Goal: Information Seeking & Learning: Learn about a topic

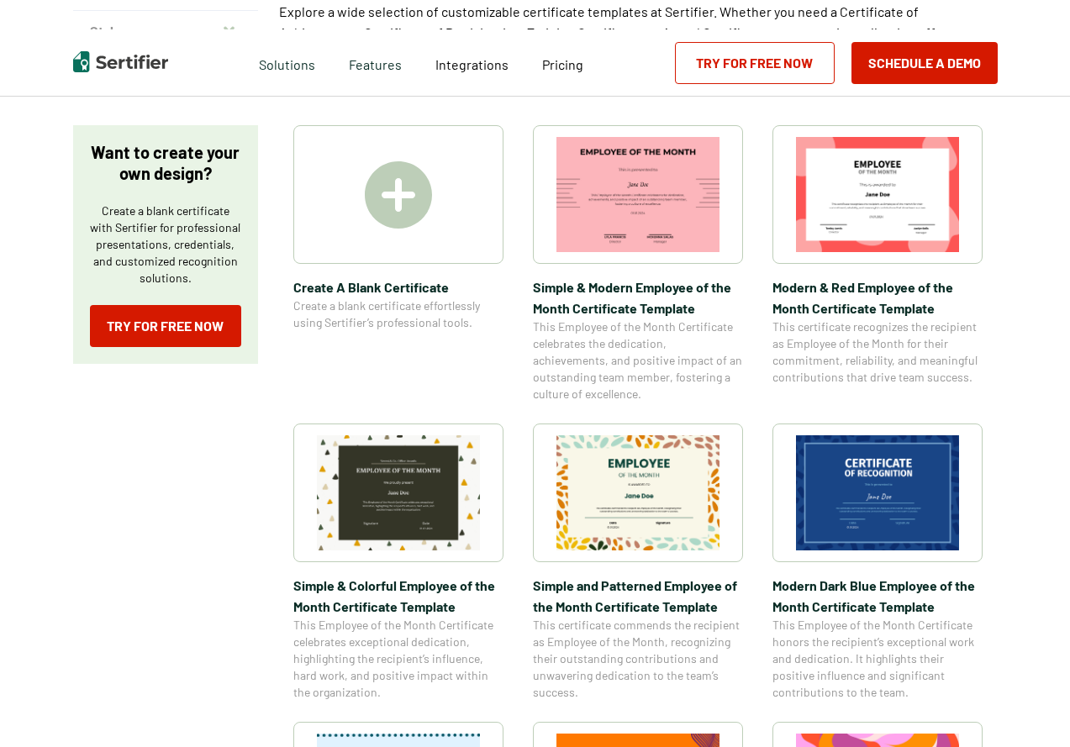
scroll to position [252, 0]
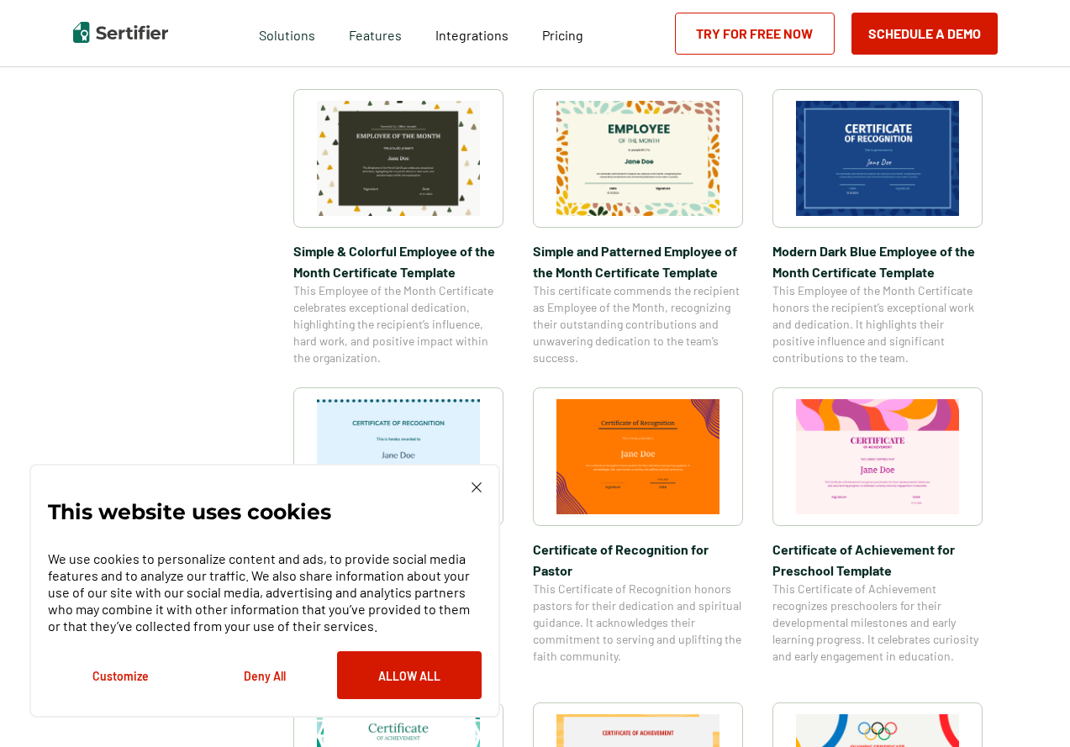
scroll to position [588, 0]
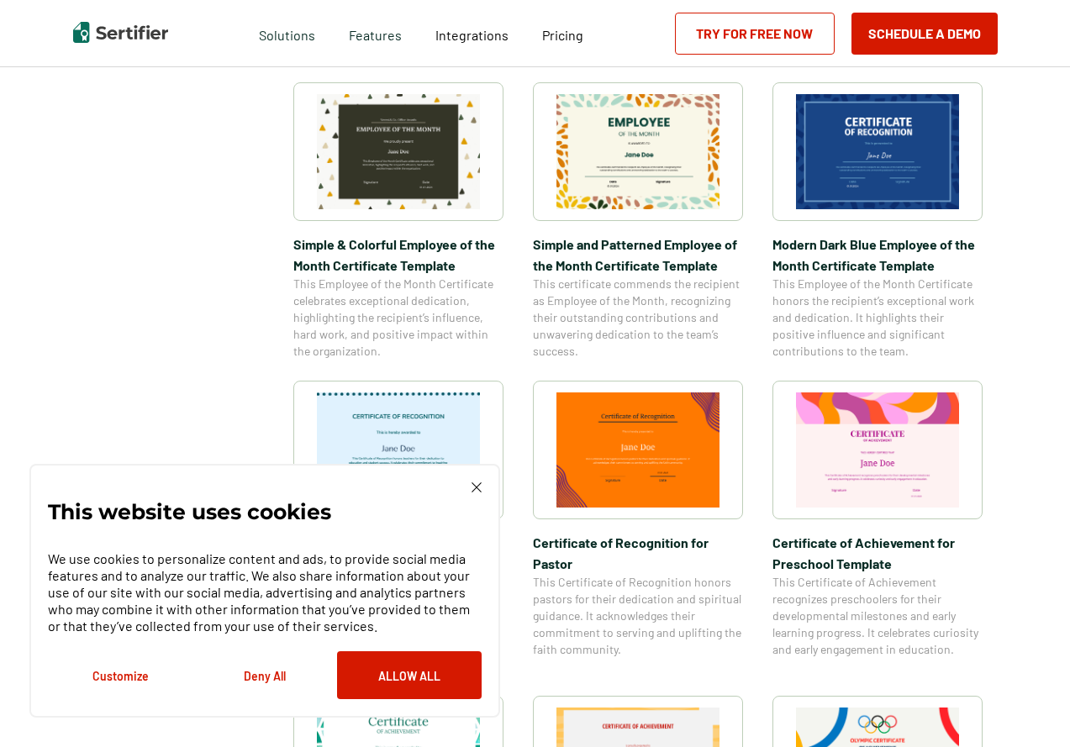
click at [481, 485] on img at bounding box center [477, 488] width 10 height 10
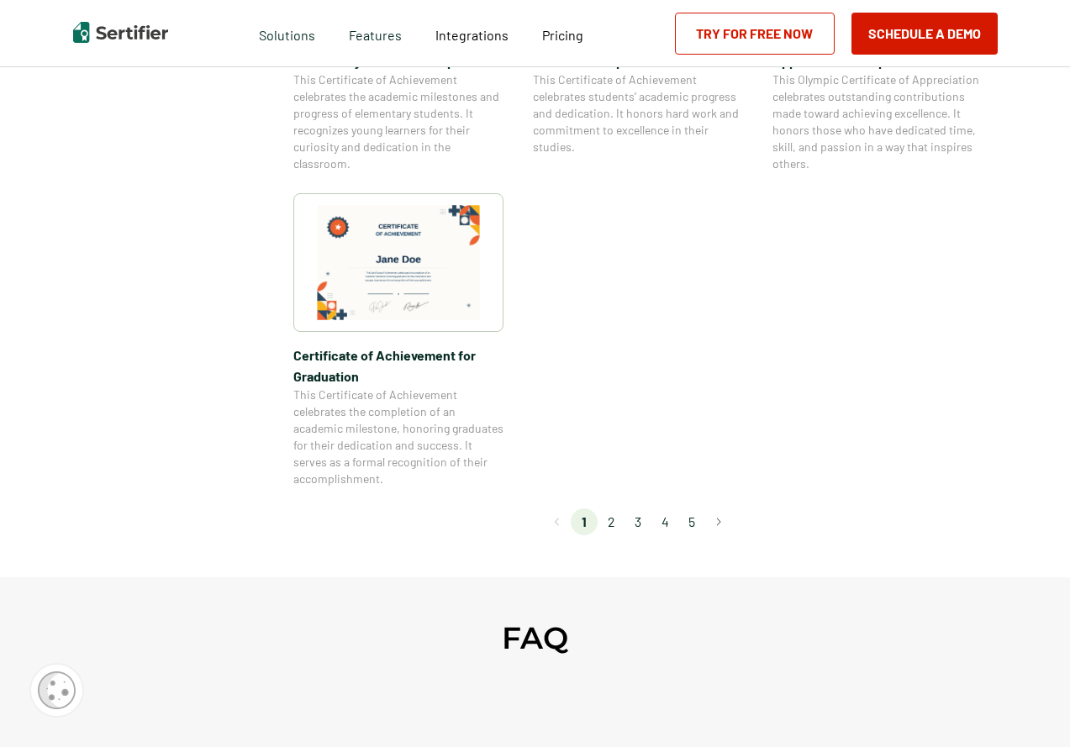
scroll to position [1429, 0]
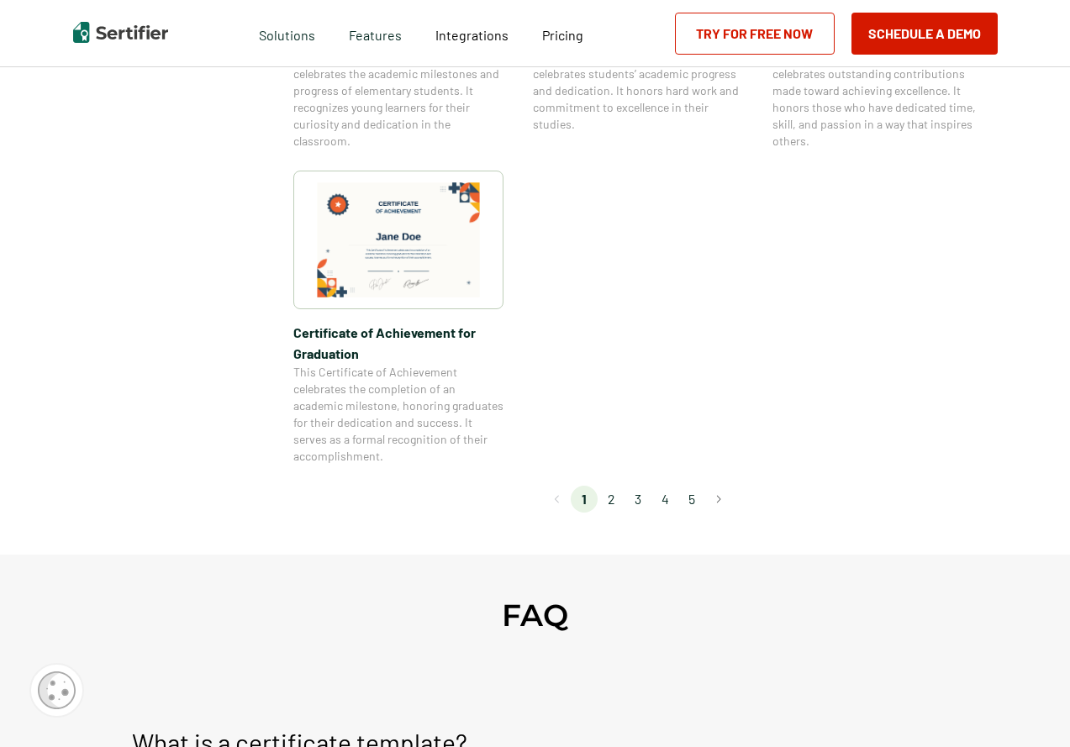
click at [617, 505] on li "2" at bounding box center [611, 499] width 27 height 27
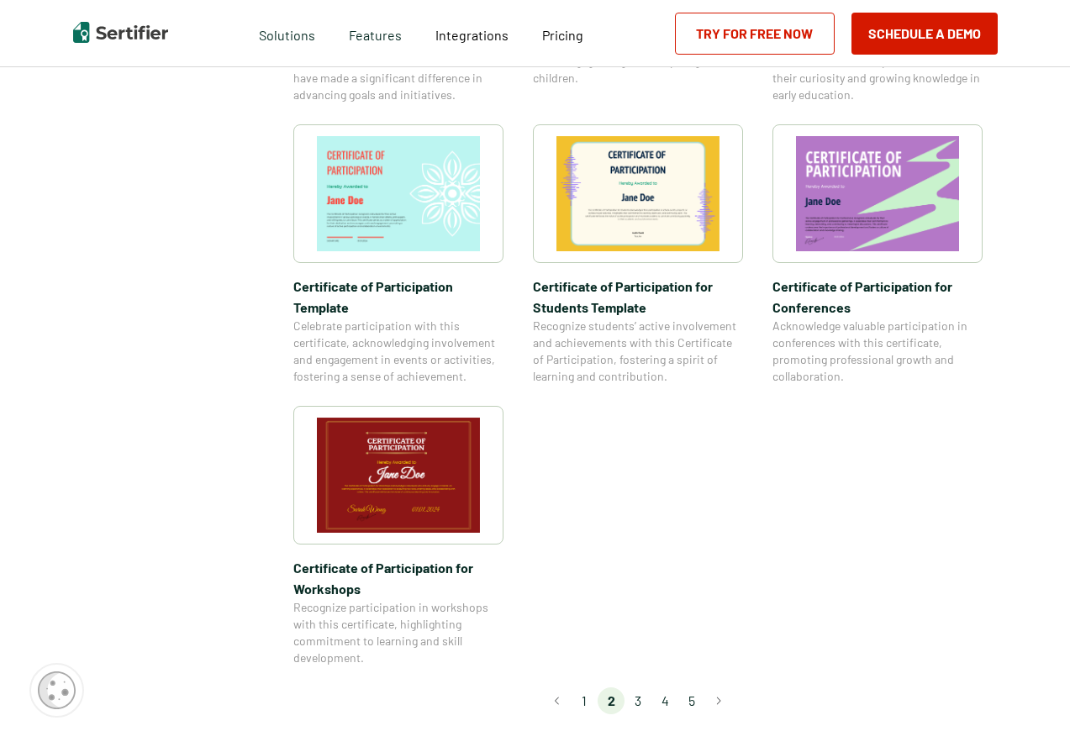
scroll to position [1261, 0]
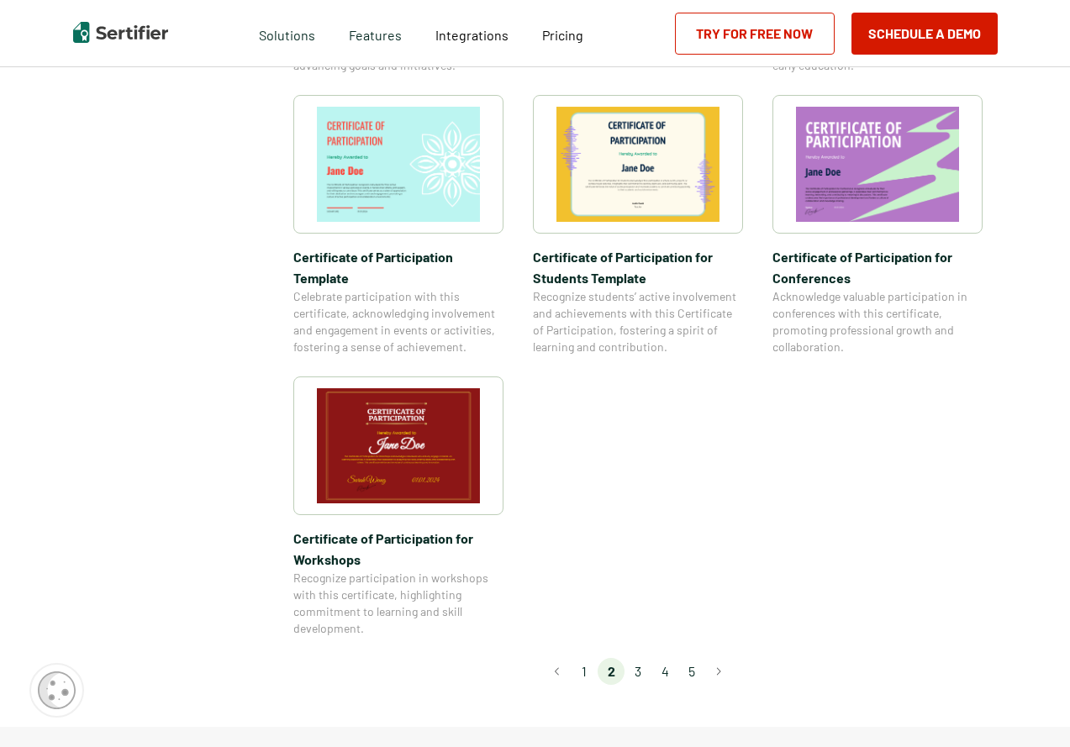
click at [644, 658] on li "3" at bounding box center [638, 671] width 27 height 27
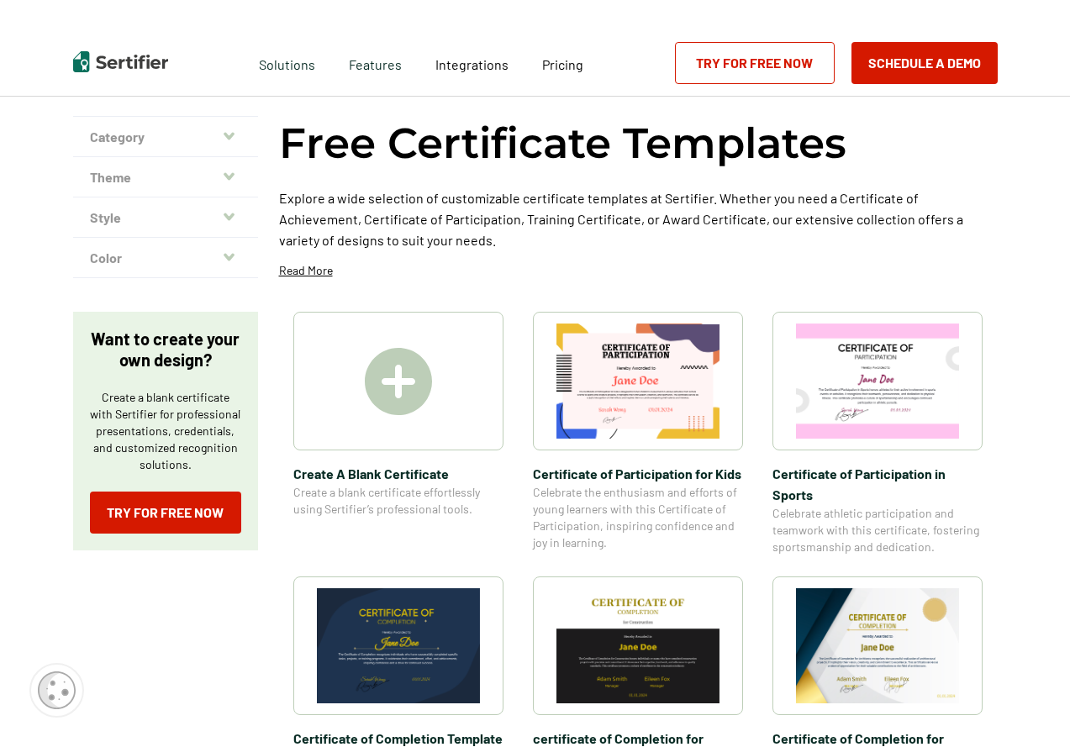
scroll to position [0, 0]
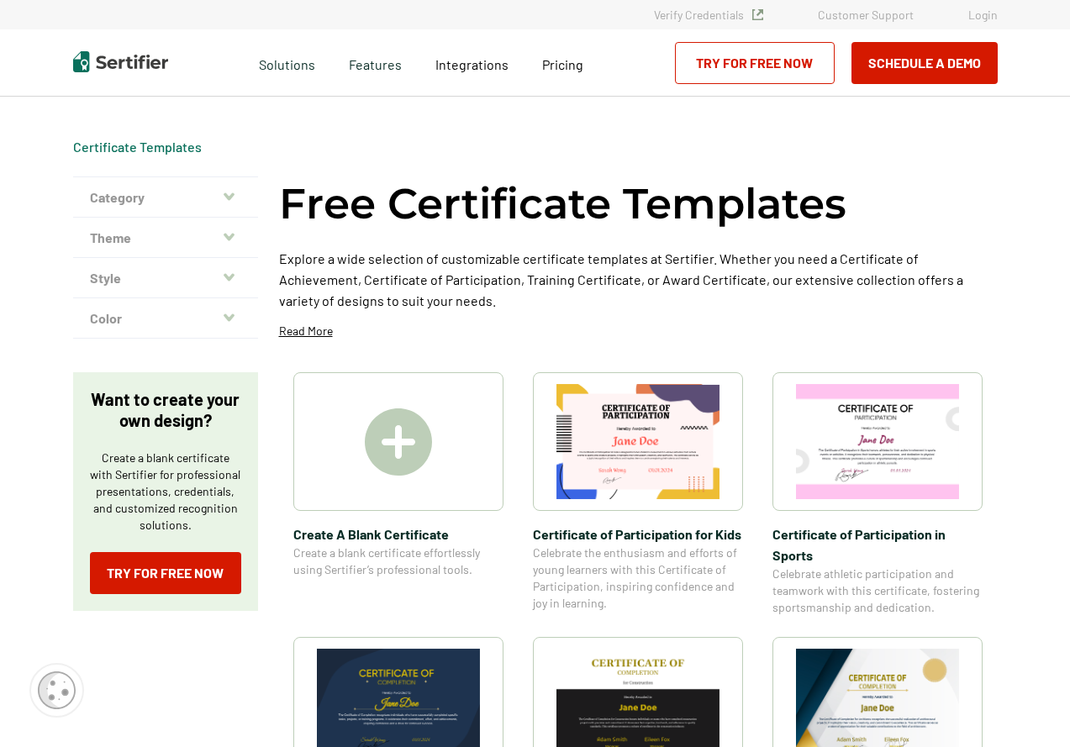
click at [171, 235] on button "Theme" at bounding box center [165, 238] width 185 height 40
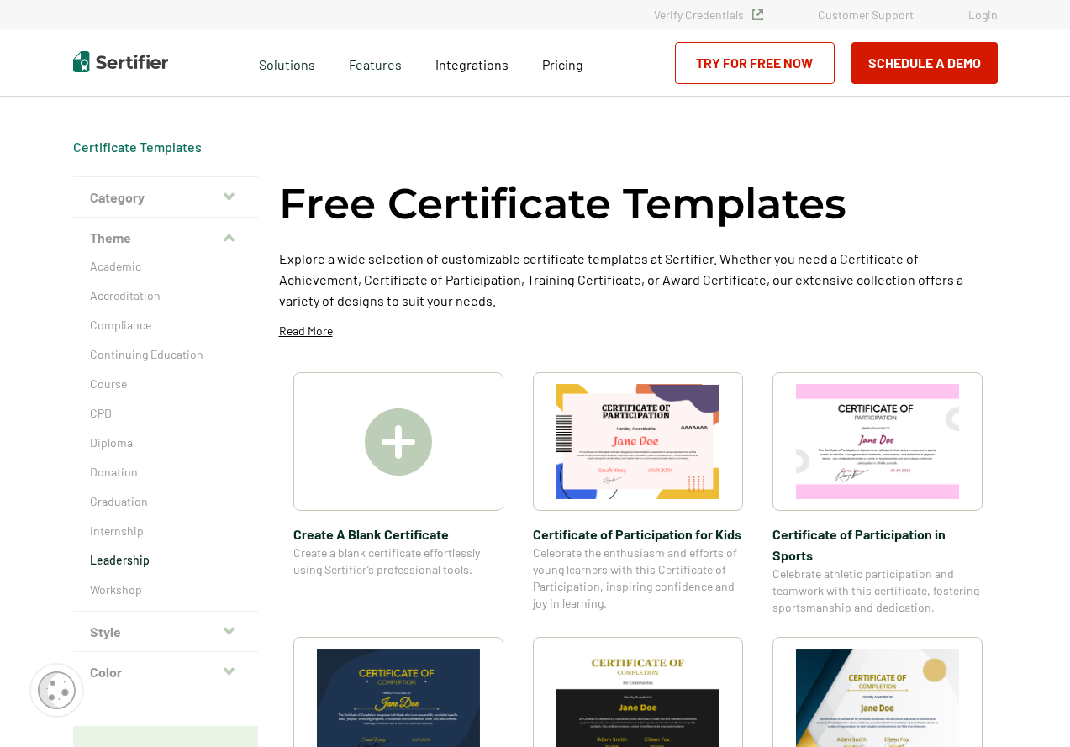
click at [146, 554] on p "Leadership" at bounding box center [165, 560] width 151 height 17
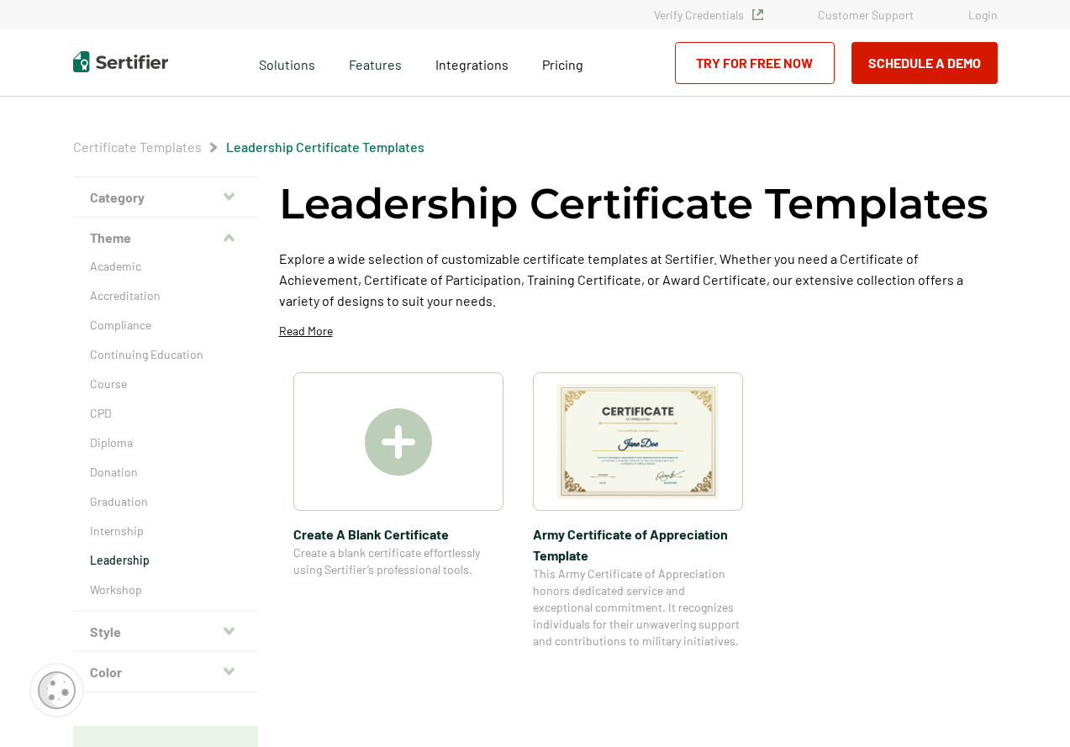
click at [146, 204] on button "Category" at bounding box center [165, 197] width 185 height 40
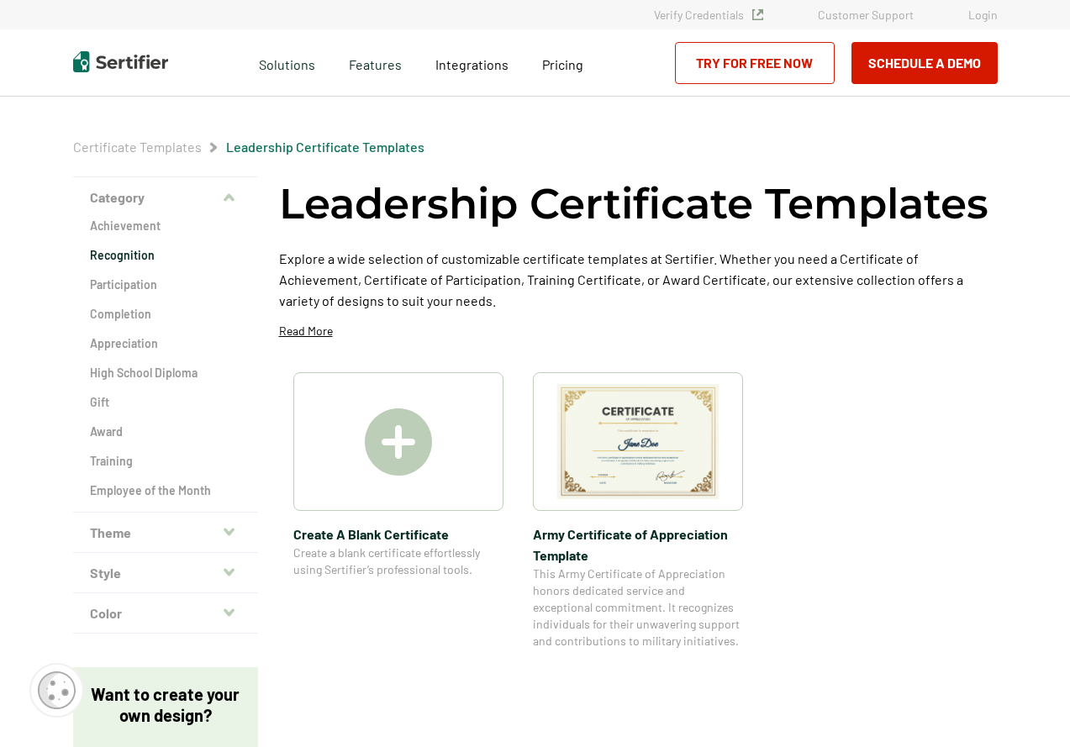
click at [137, 251] on h2 "Recognition" at bounding box center [165, 255] width 151 height 17
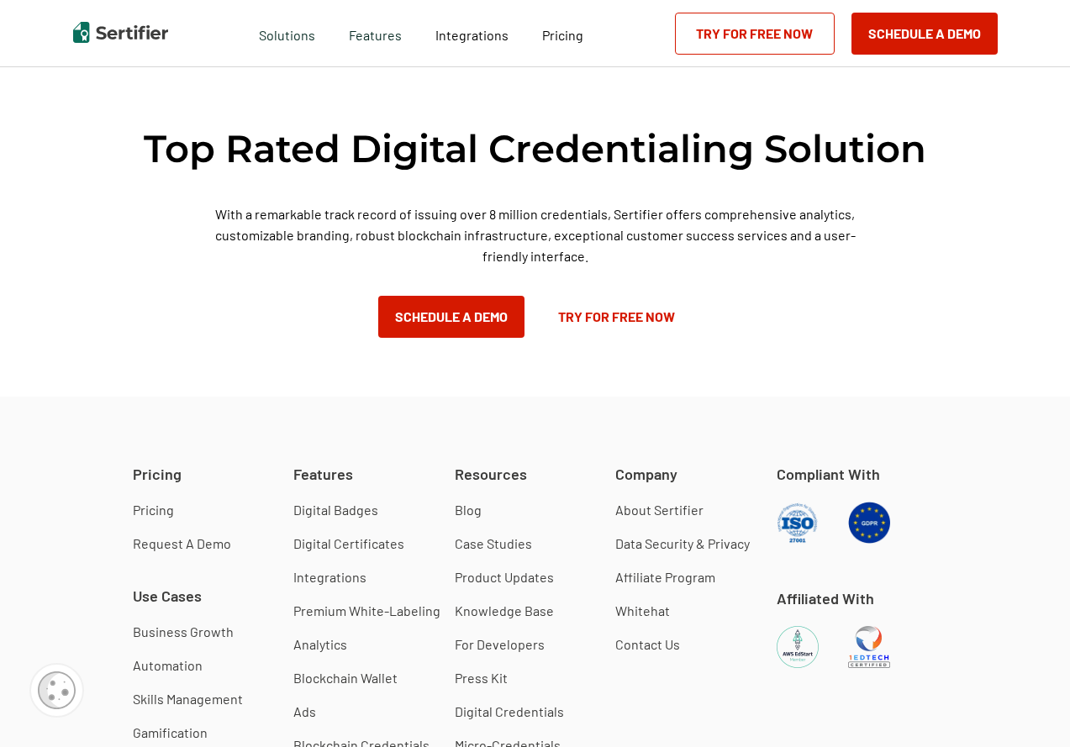
scroll to position [1513, 0]
